Goal: Complete application form

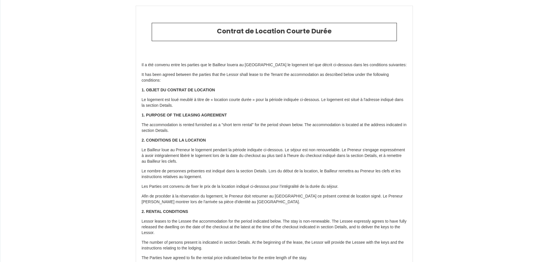
type input "6925719"
type input "Magnifique maison Amiens en bord de somme 8 pers"
type input "[STREET_ADDRESS]"
type input "80080"
type input "[GEOGRAPHIC_DATA]"
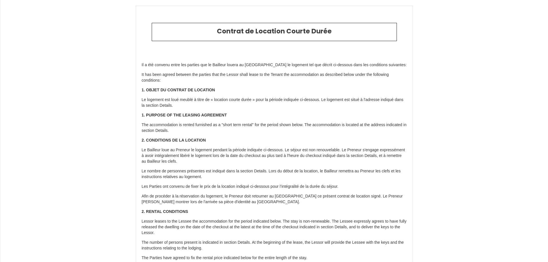
type input "[GEOGRAPHIC_DATA]"
type input "[DATE]"
type input "3"
type input "0"
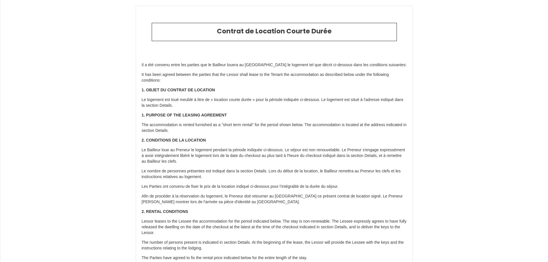
type input "500"
type input "999.66"
type input "Khayati"
type input "EL Korchi"
type input "[GEOGRAPHIC_DATA]"
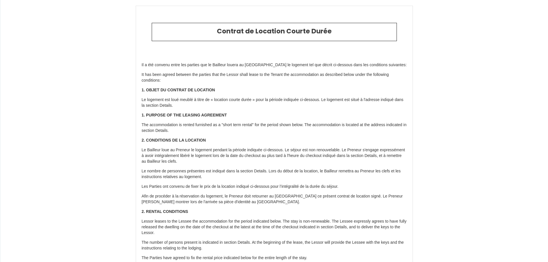
type input "[EMAIL_ADDRESS][DOMAIN_NAME]"
type input "[PERSON_NAME]"
type input "GIAMATTEI"
type input "[STREET_ADDRESS]"
type input "82030"
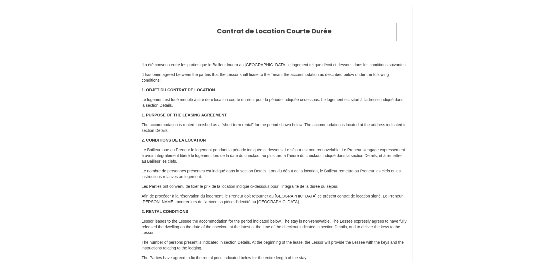
type input "San Lorenzello (BN)"
select select "IT"
type input "[EMAIL_ADDRESS][DOMAIN_NAME]"
type input "[PHONE_NUMBER]"
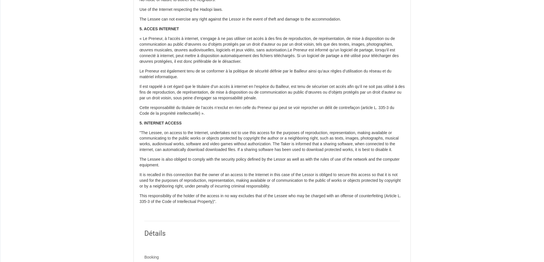
scroll to position [438, 0]
